Goal: Task Accomplishment & Management: Complete application form

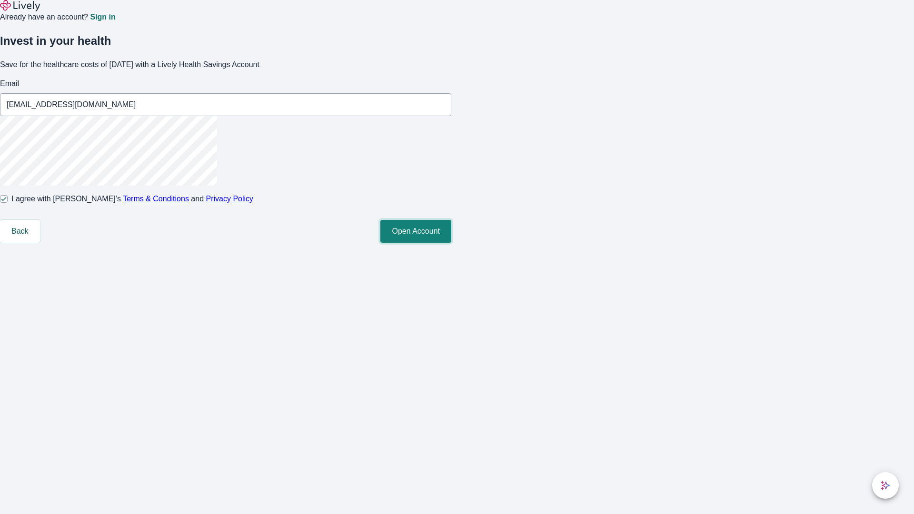
click at [451, 243] on button "Open Account" at bounding box center [415, 231] width 71 height 23
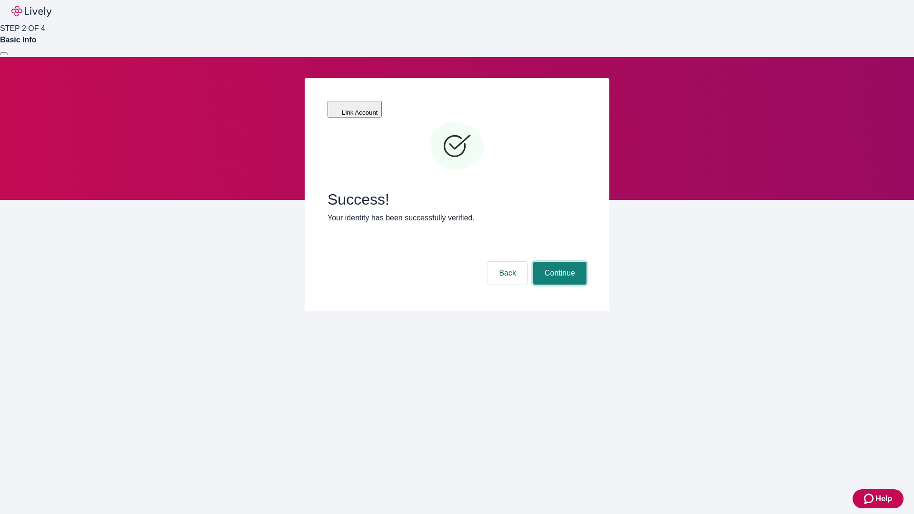
click at [558, 262] on button "Continue" at bounding box center [559, 273] width 53 height 23
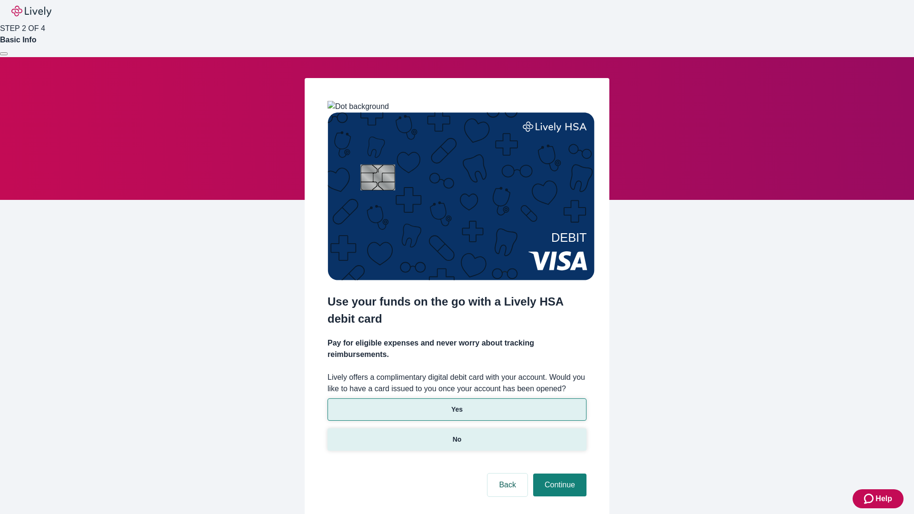
click at [456, 435] on p "No" at bounding box center [457, 440] width 9 height 10
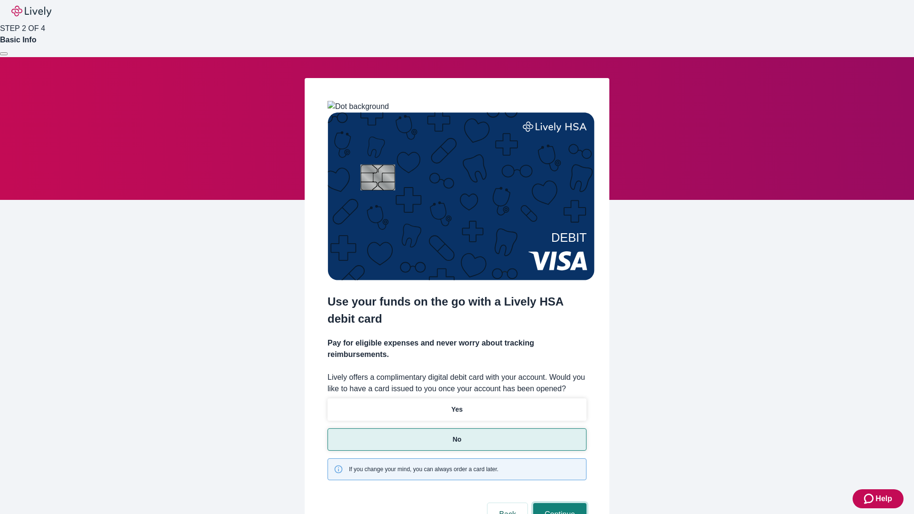
click at [558, 503] on button "Continue" at bounding box center [559, 514] width 53 height 23
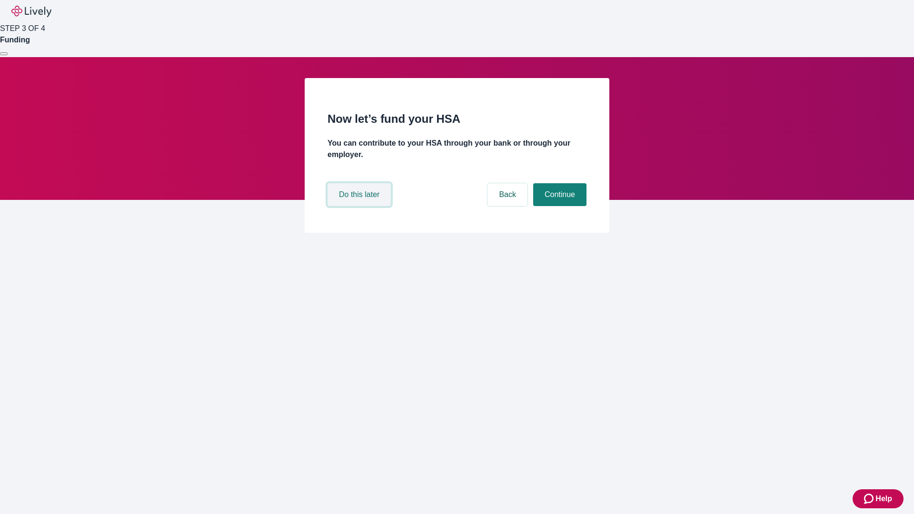
click at [360, 206] on button "Do this later" at bounding box center [358, 194] width 63 height 23
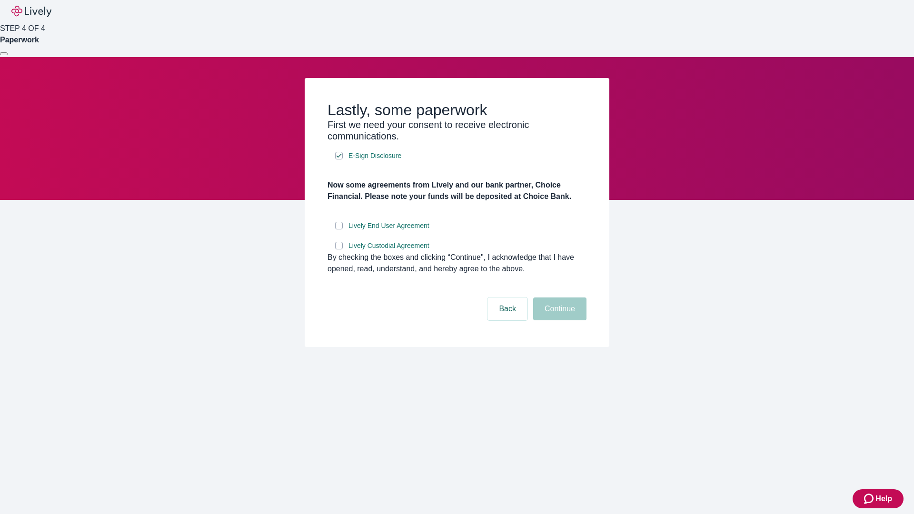
click at [339, 229] on input "Lively End User Agreement" at bounding box center [339, 226] width 8 height 8
checkbox input "true"
click at [339, 249] on input "Lively Custodial Agreement" at bounding box center [339, 246] width 8 height 8
checkbox input "true"
click at [558, 320] on button "Continue" at bounding box center [559, 308] width 53 height 23
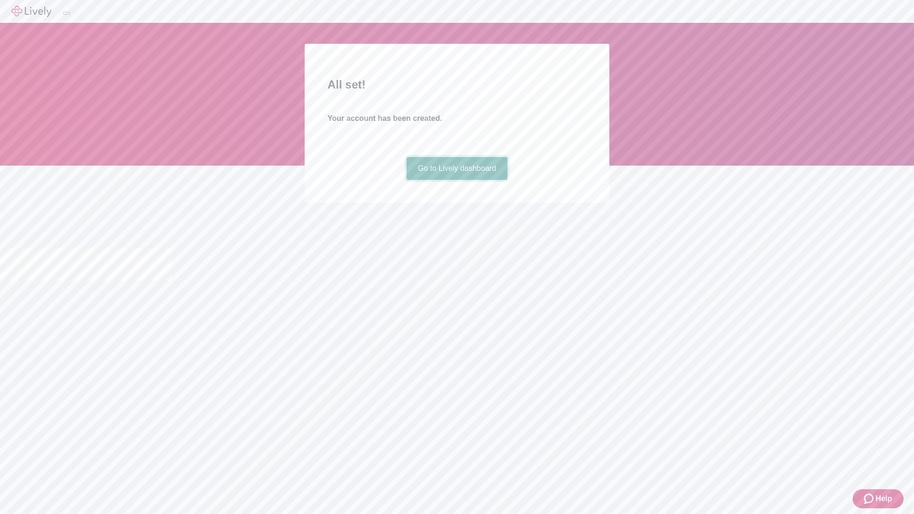
click at [456, 180] on link "Go to Lively dashboard" at bounding box center [456, 168] width 101 height 23
